Goal: Find specific page/section: Find specific page/section

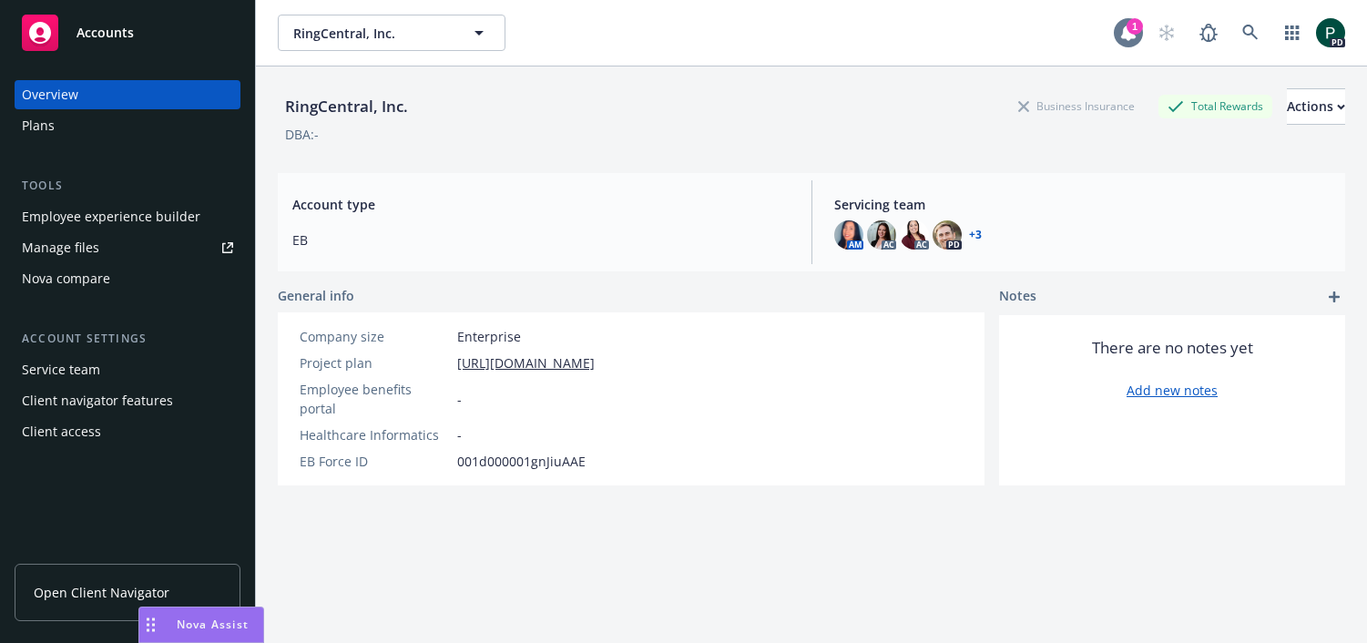
drag, startPoint x: 1147, startPoint y: 35, endPoint x: 1135, endPoint y: 36, distance: 11.9
click at [1147, 35] on div "1 PD" at bounding box center [1229, 33] width 231 height 36
click at [371, 30] on span "RingCentral, Inc." at bounding box center [372, 33] width 158 height 19
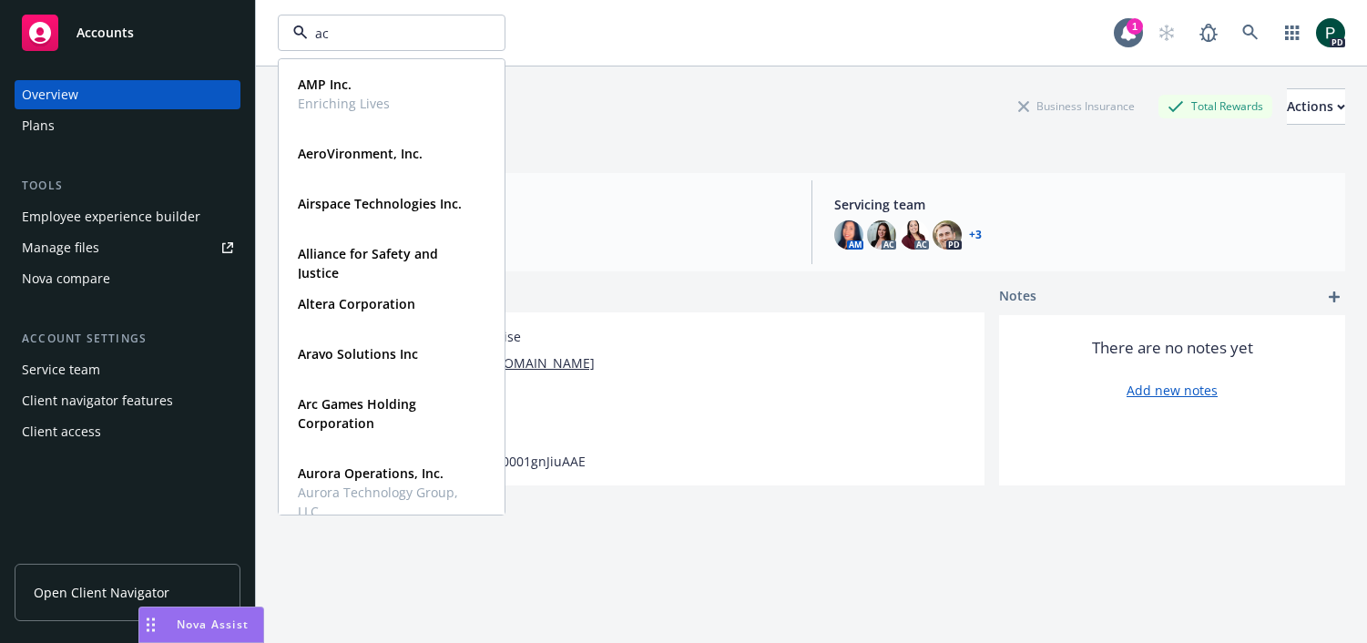
type input "ach"
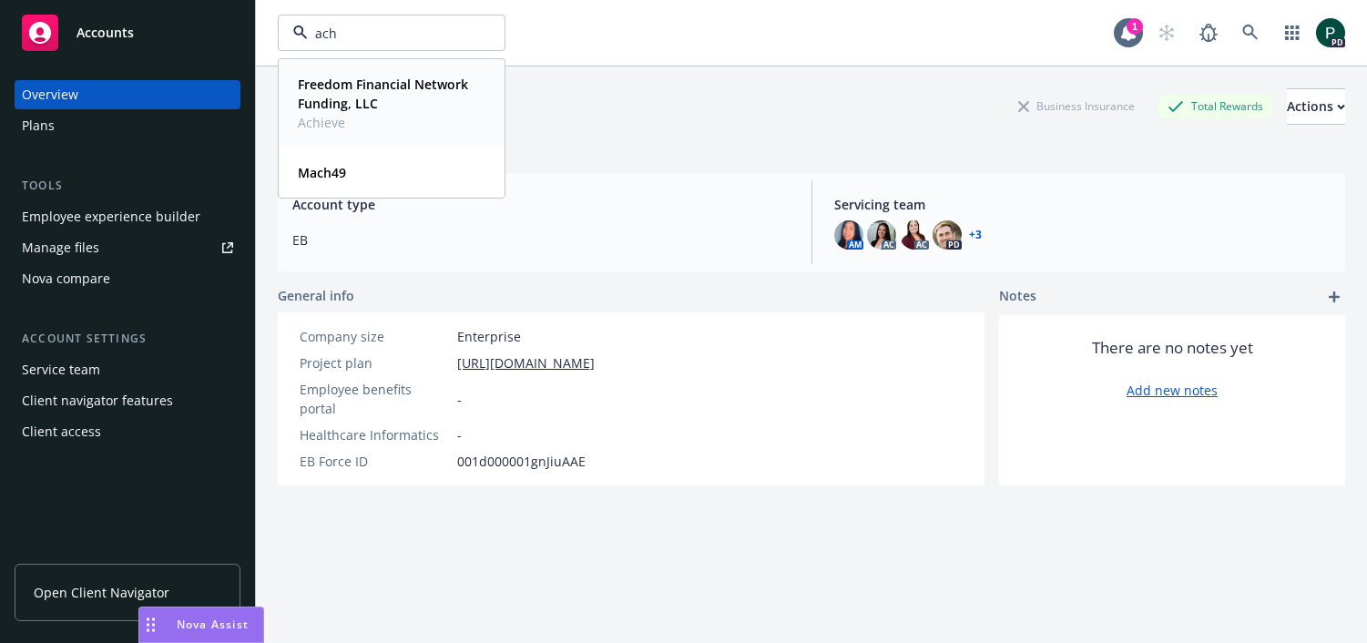
click at [338, 89] on strong "Freedom Financial Network Funding, LLC" at bounding box center [383, 94] width 170 height 36
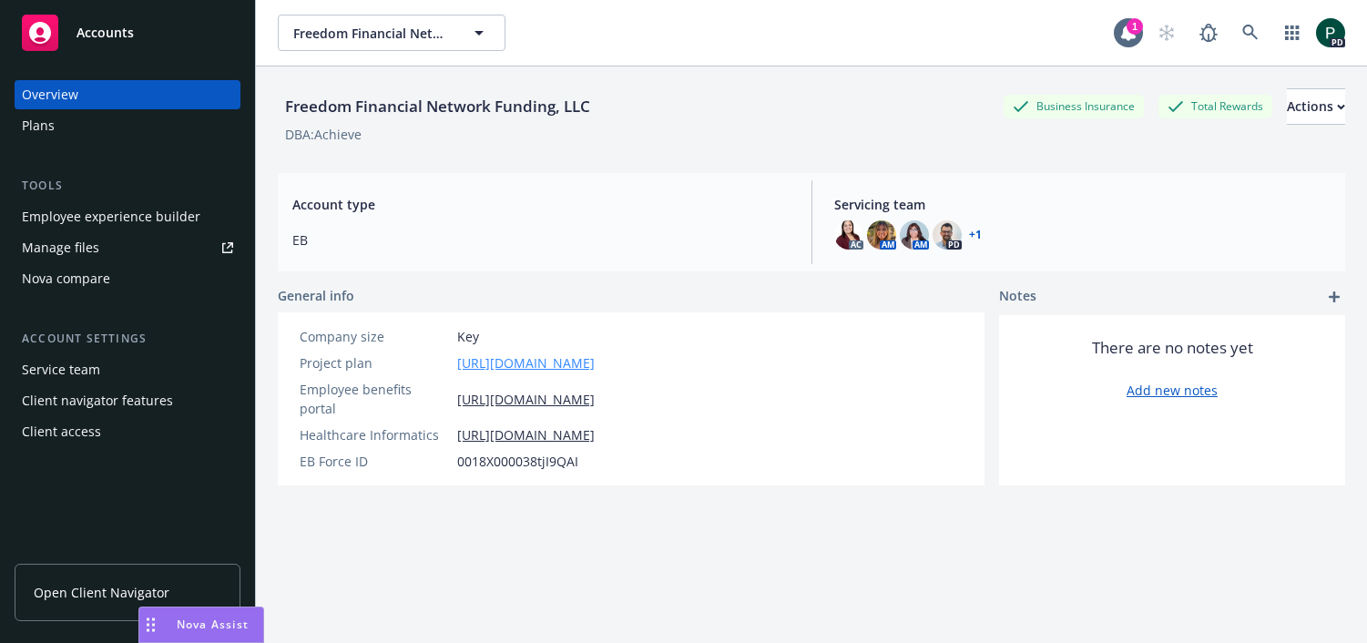
click at [524, 364] on link "[URL][DOMAIN_NAME]" at bounding box center [525, 362] width 137 height 19
